Goal: Navigation & Orientation: Find specific page/section

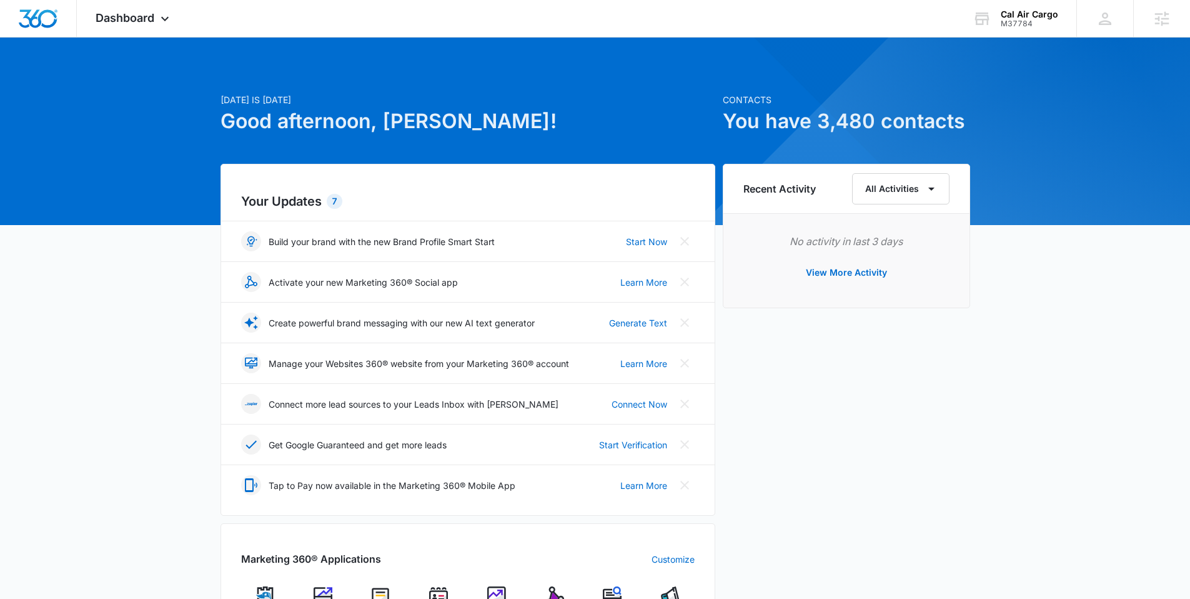
scroll to position [120, 0]
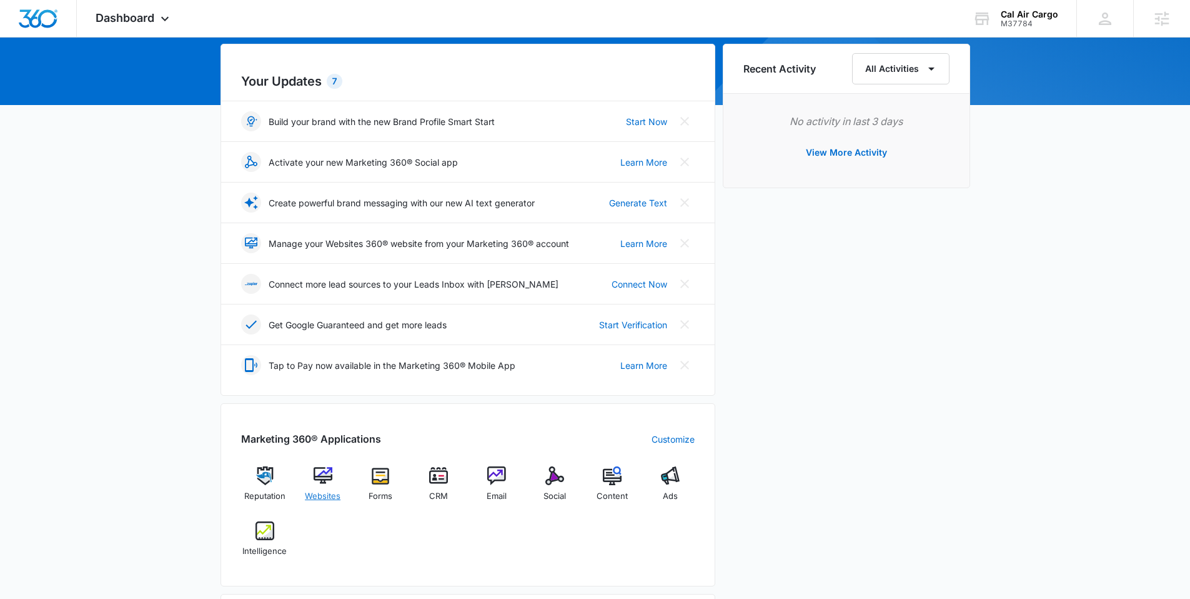
click at [323, 477] on img at bounding box center [323, 475] width 19 height 19
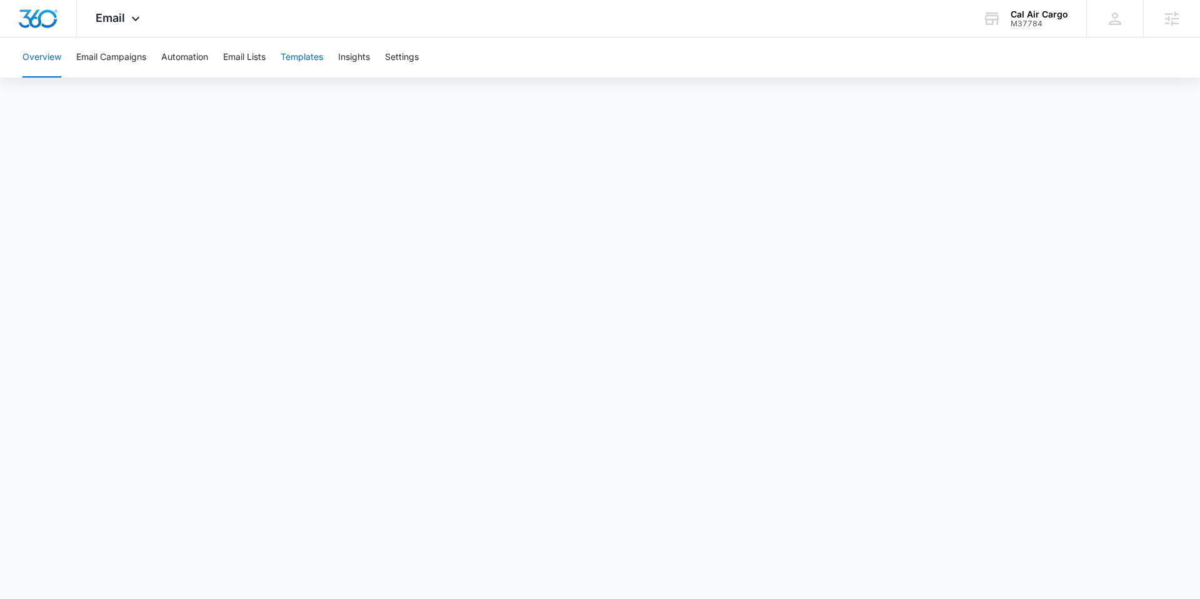
click at [302, 56] on button "Templates" at bounding box center [302, 57] width 42 height 40
click at [206, 58] on button "Automation" at bounding box center [184, 57] width 47 height 40
click at [121, 56] on button "Email Campaigns" at bounding box center [111, 57] width 70 height 40
click at [299, 61] on button "Templates" at bounding box center [302, 57] width 42 height 40
click at [125, 59] on button "Email Campaigns" at bounding box center [111, 57] width 70 height 40
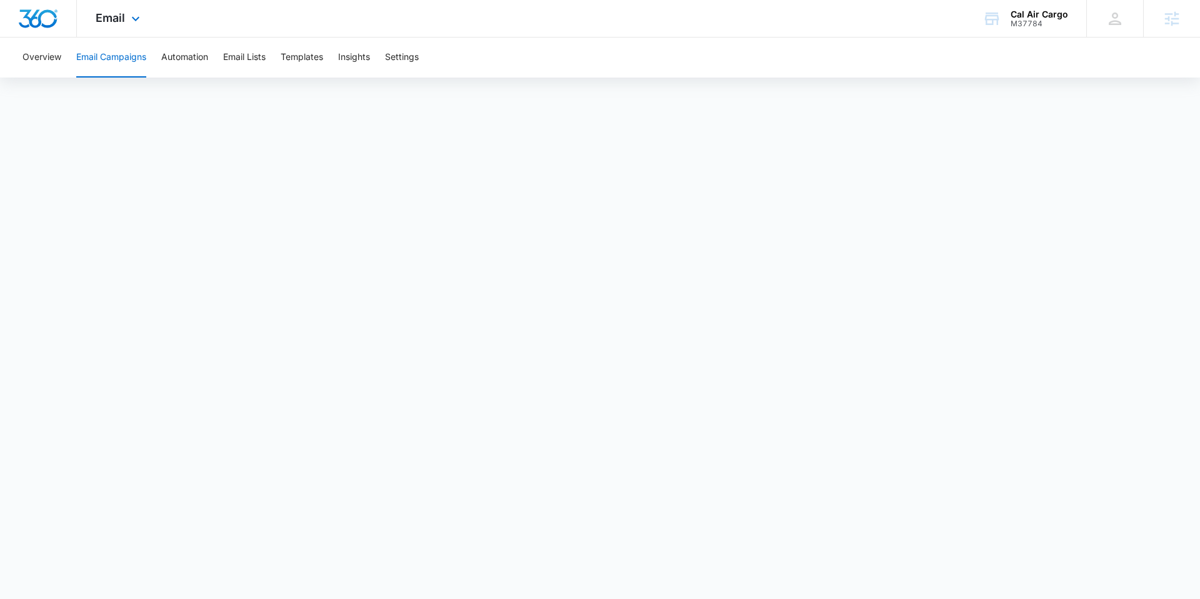
click at [126, 15] on div "Email Apps Reputation Websites Forms CRM Email Social Content Ads Intelligence …" at bounding box center [119, 18] width 85 height 37
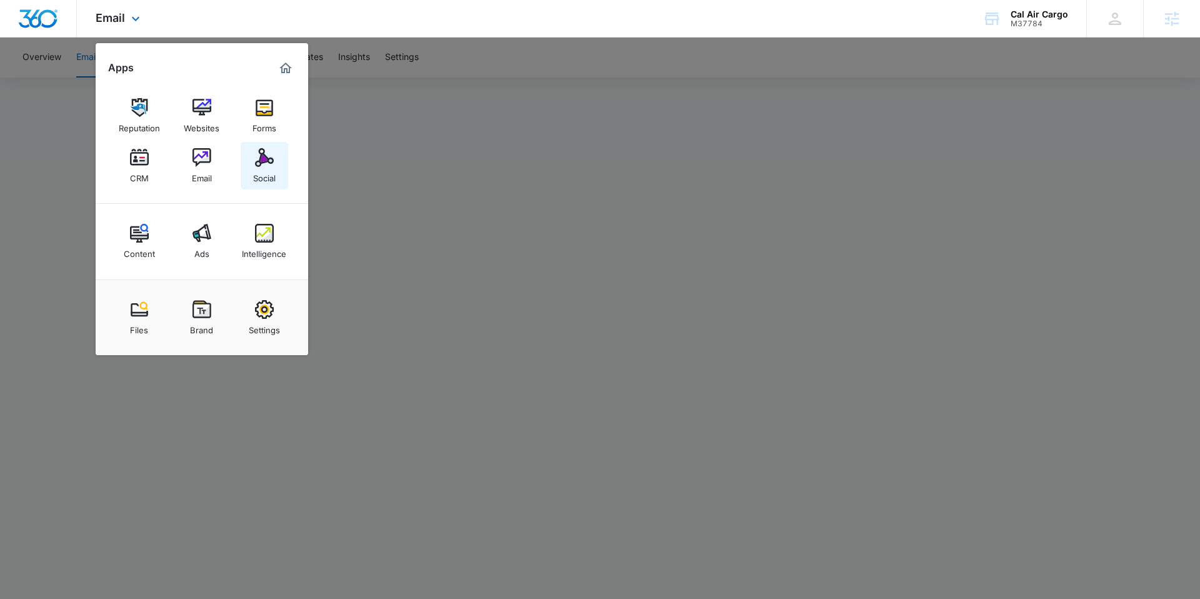
click at [264, 156] on img at bounding box center [264, 157] width 19 height 19
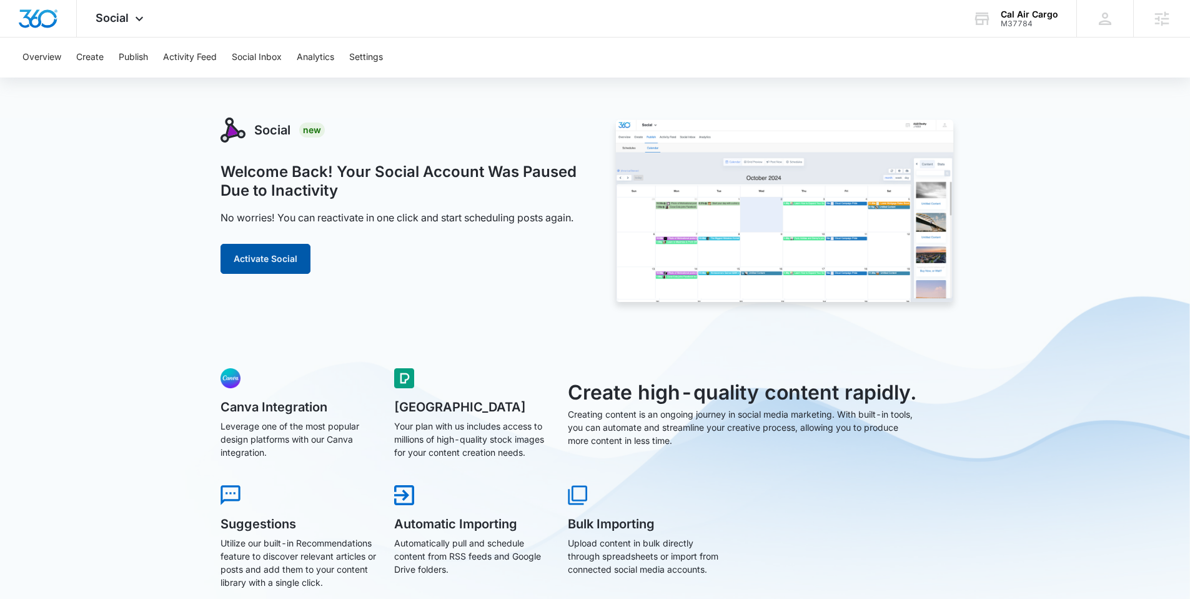
click at [290, 259] on button "Activate Social" at bounding box center [266, 259] width 90 height 30
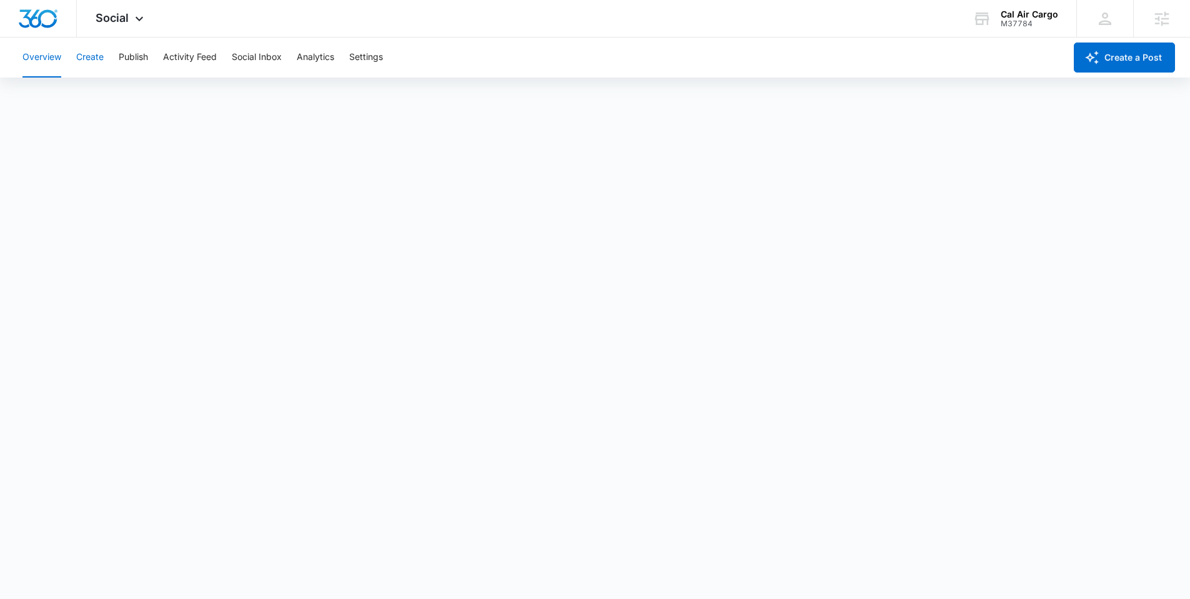
click at [89, 55] on button "Create" at bounding box center [89, 57] width 27 height 40
click at [121, 14] on span "Social" at bounding box center [112, 17] width 33 height 13
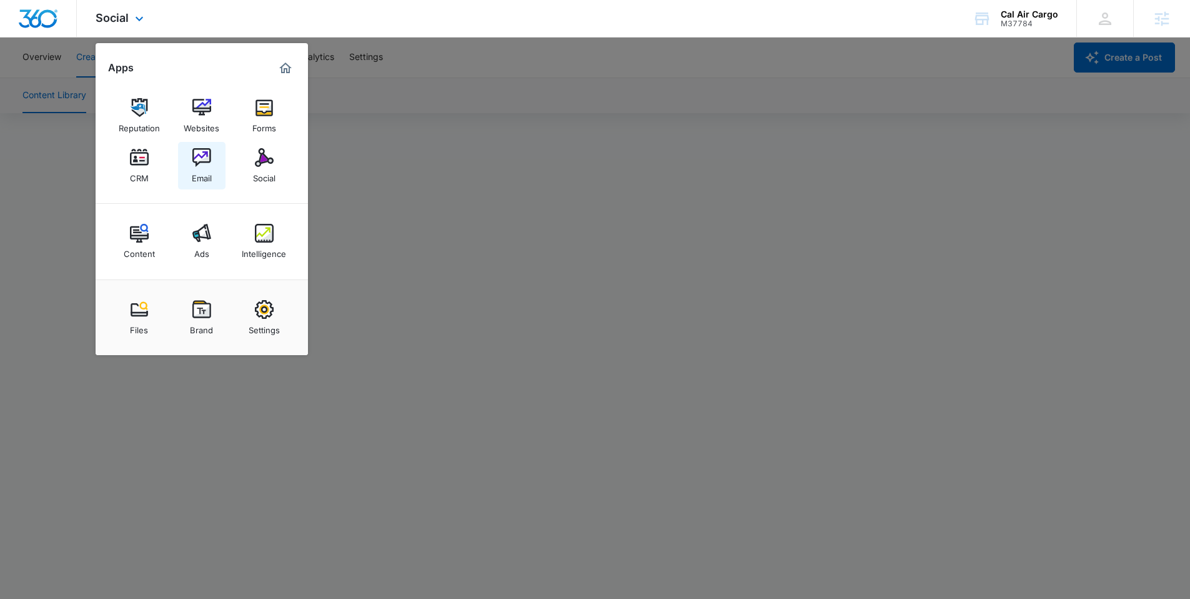
click at [191, 160] on link "Email" at bounding box center [201, 165] width 47 height 47
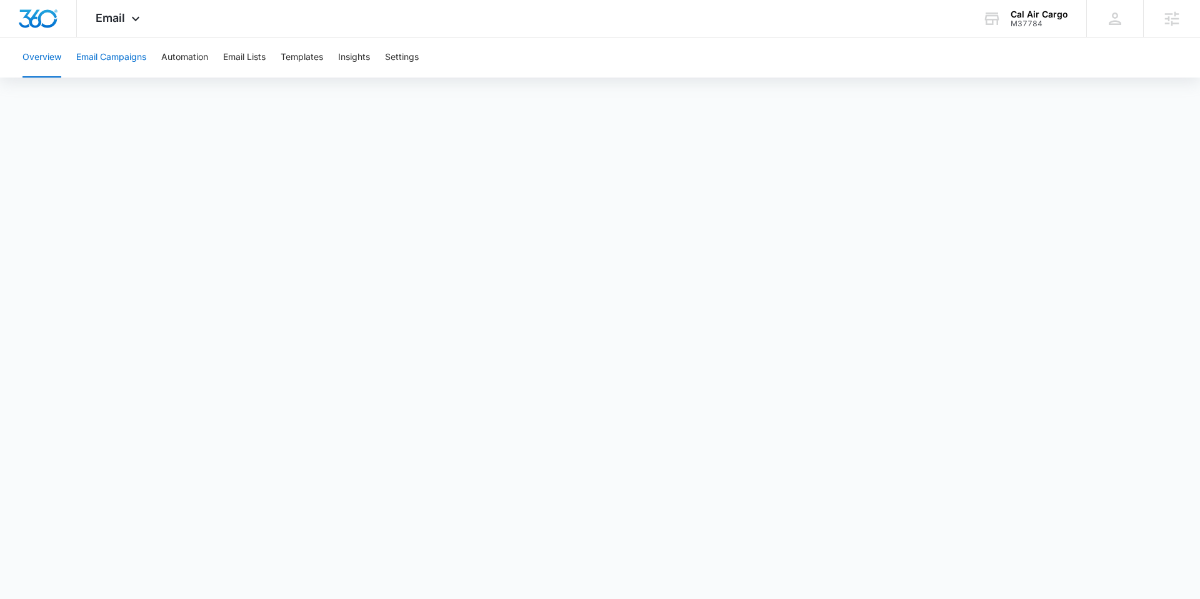
click at [114, 54] on button "Email Campaigns" at bounding box center [111, 57] width 70 height 40
click at [133, 21] on icon at bounding box center [135, 21] width 7 height 4
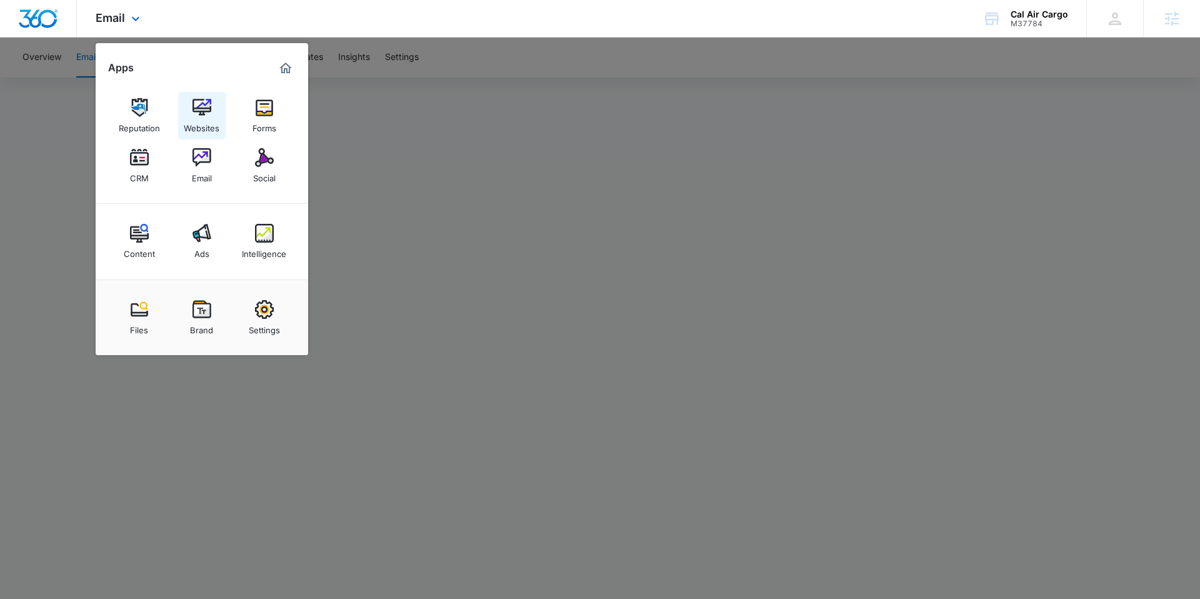
click at [200, 115] on img at bounding box center [201, 107] width 19 height 19
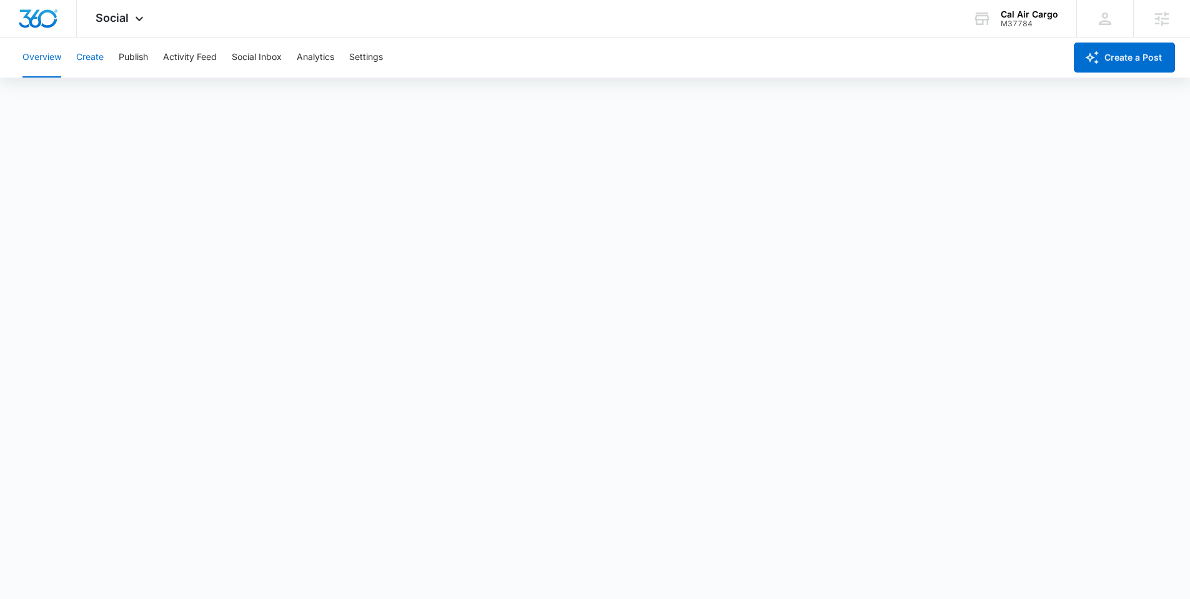
click at [79, 52] on button "Create" at bounding box center [89, 57] width 27 height 40
